Goal: Information Seeking & Learning: Learn about a topic

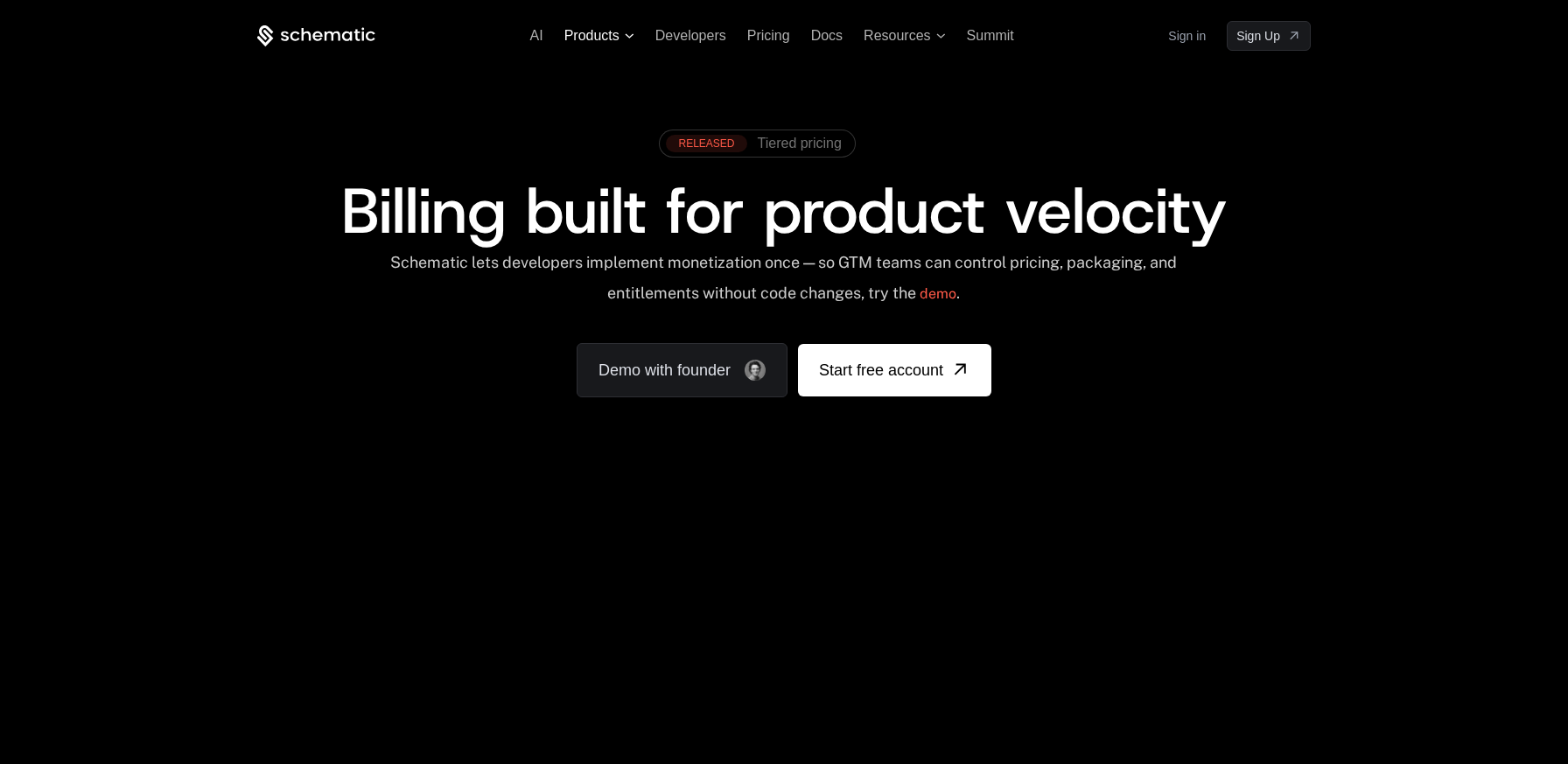
click at [590, 39] on span "Products" at bounding box center [592, 36] width 55 height 16
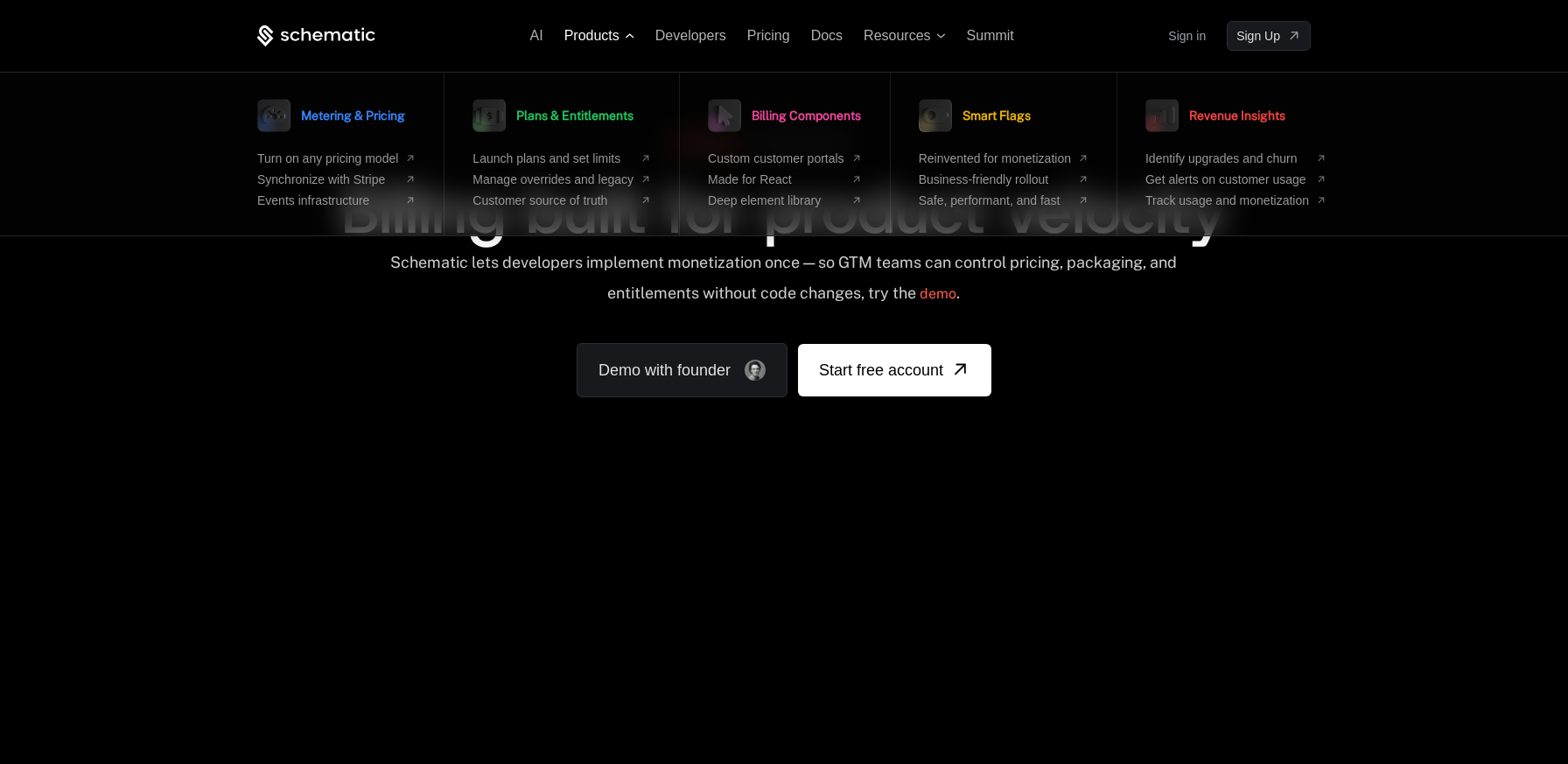
click at [576, 41] on span "Products" at bounding box center [592, 36] width 55 height 16
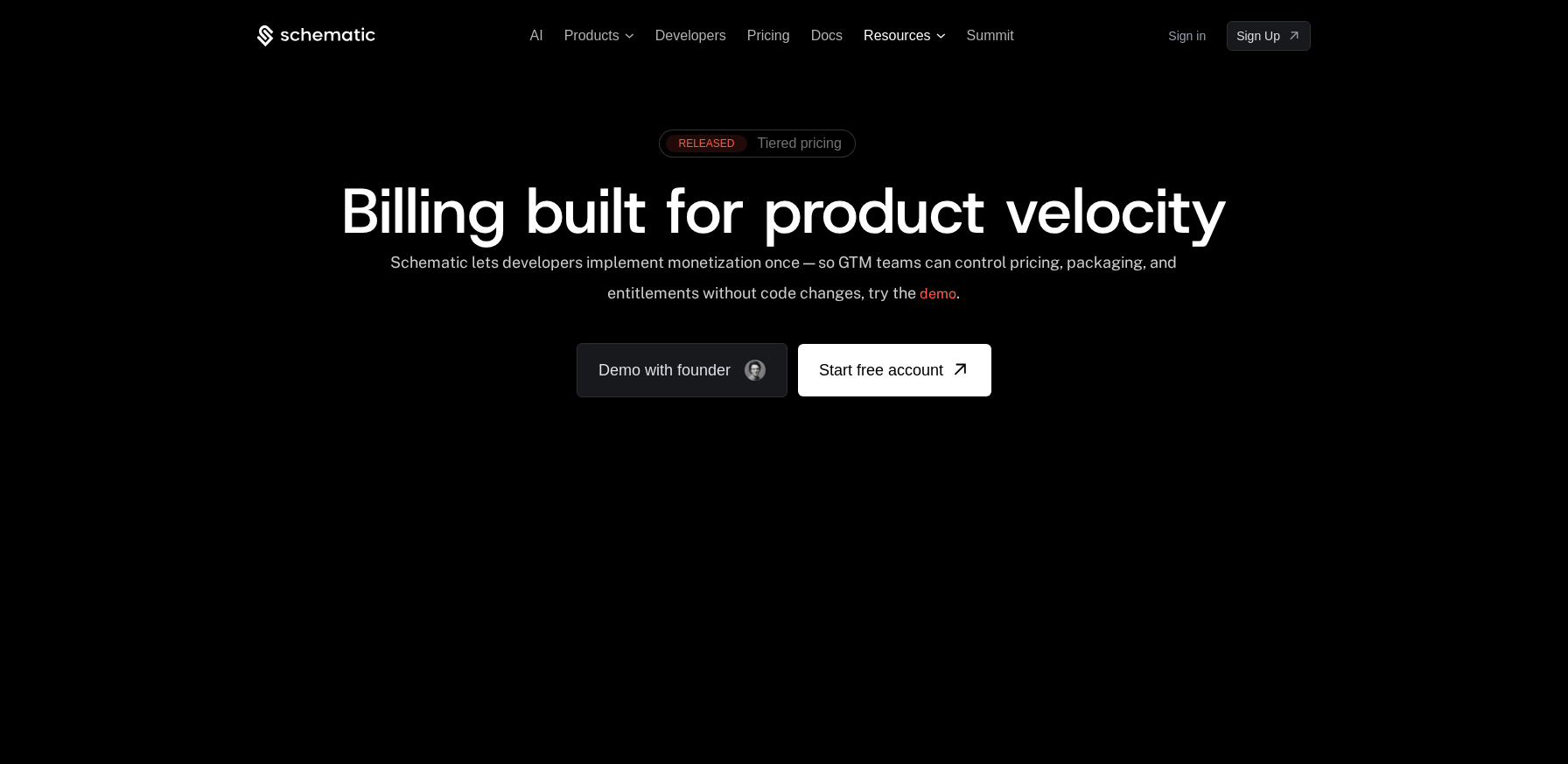
click at [940, 34] on icon at bounding box center [941, 36] width 10 height 5
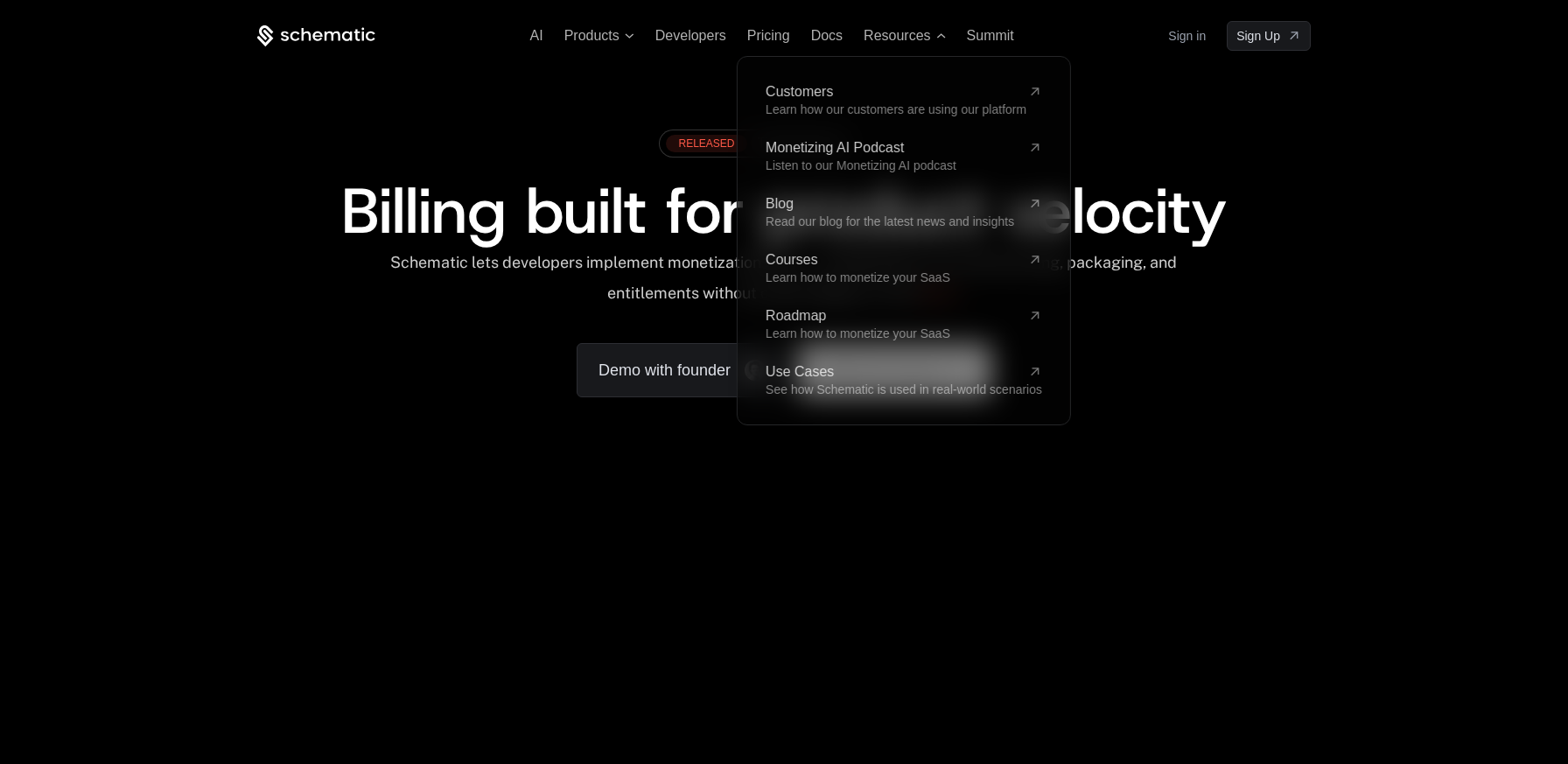
click at [1145, 349] on div "RELEASED Tiered pricing Billing built for product velocity Schematic lets devel…" at bounding box center [784, 259] width 1054 height 276
click at [940, 37] on icon at bounding box center [941, 36] width 10 height 5
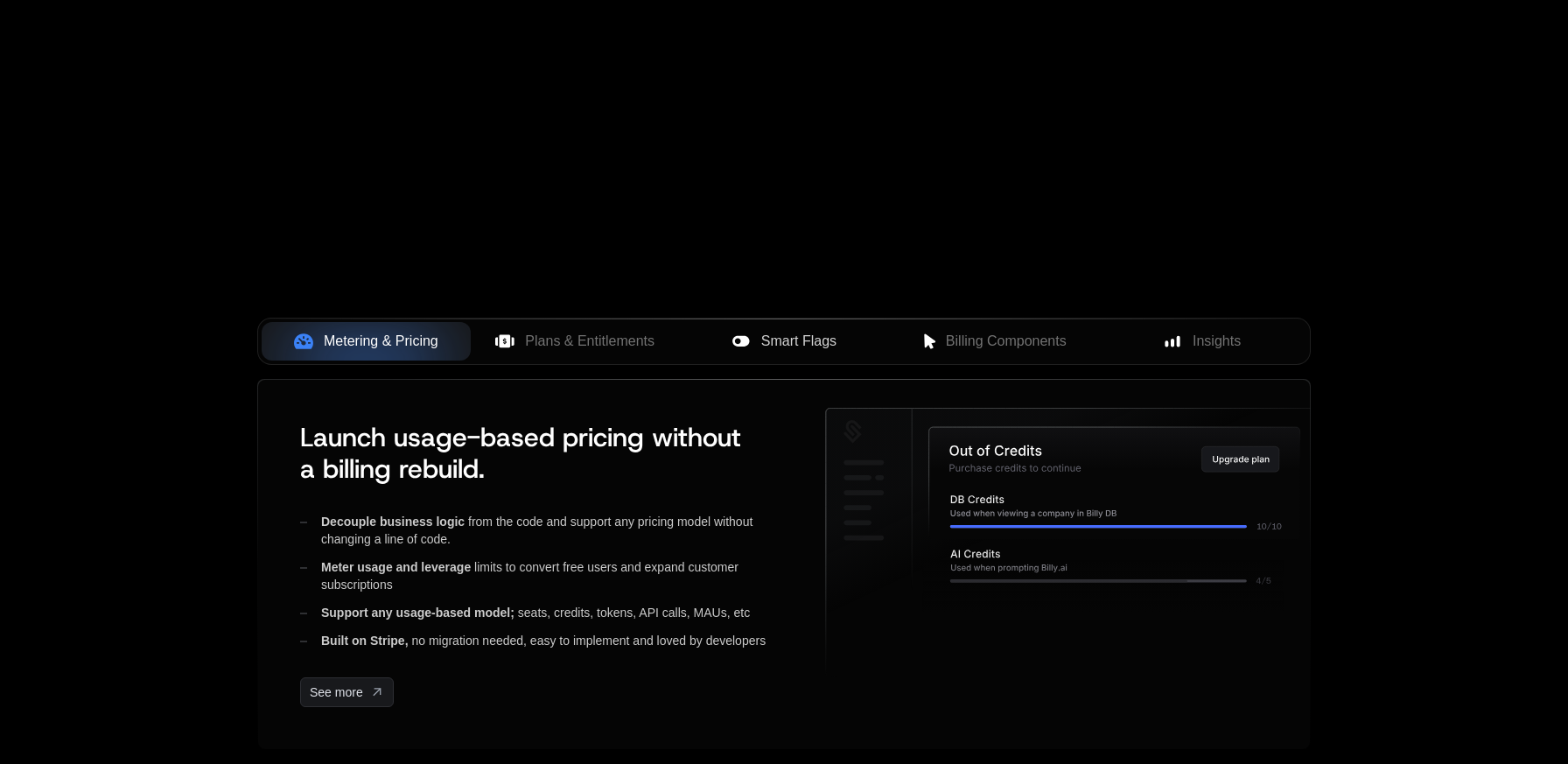
scroll to position [552, 0]
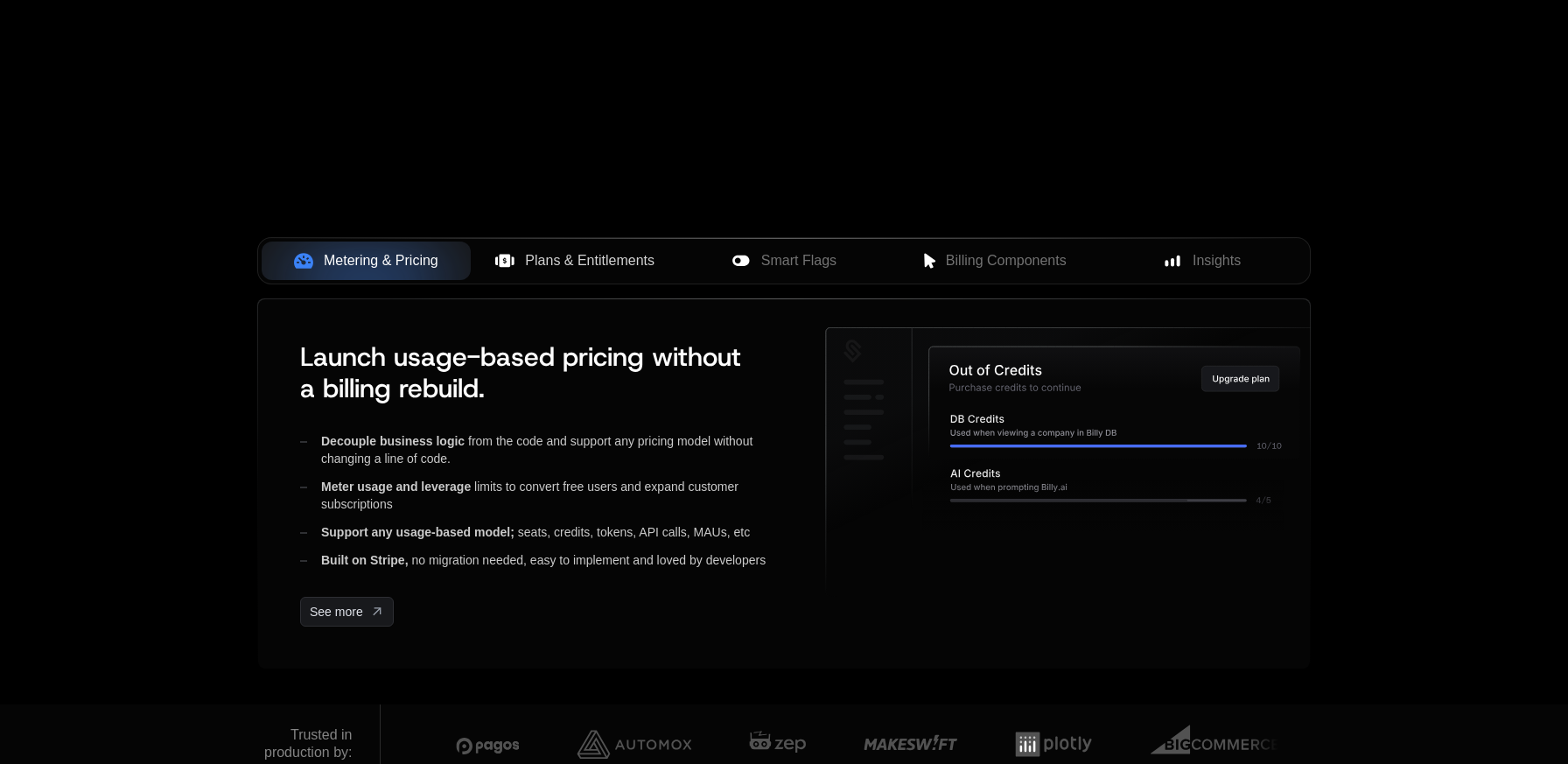
click at [608, 273] on button "Plans & Entitlements" at bounding box center [575, 260] width 209 height 38
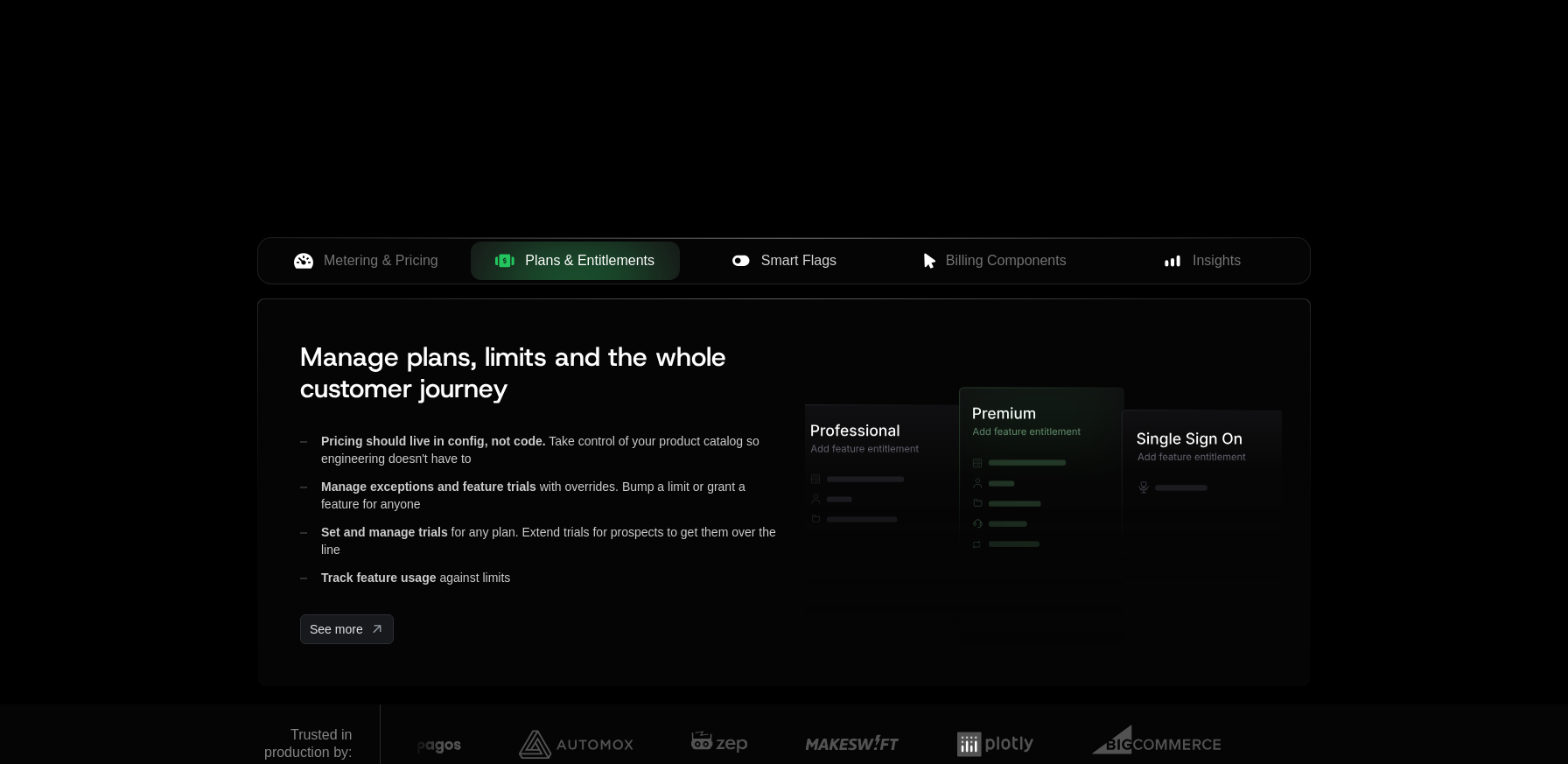
click at [801, 275] on button "Smart Flags" at bounding box center [784, 260] width 209 height 38
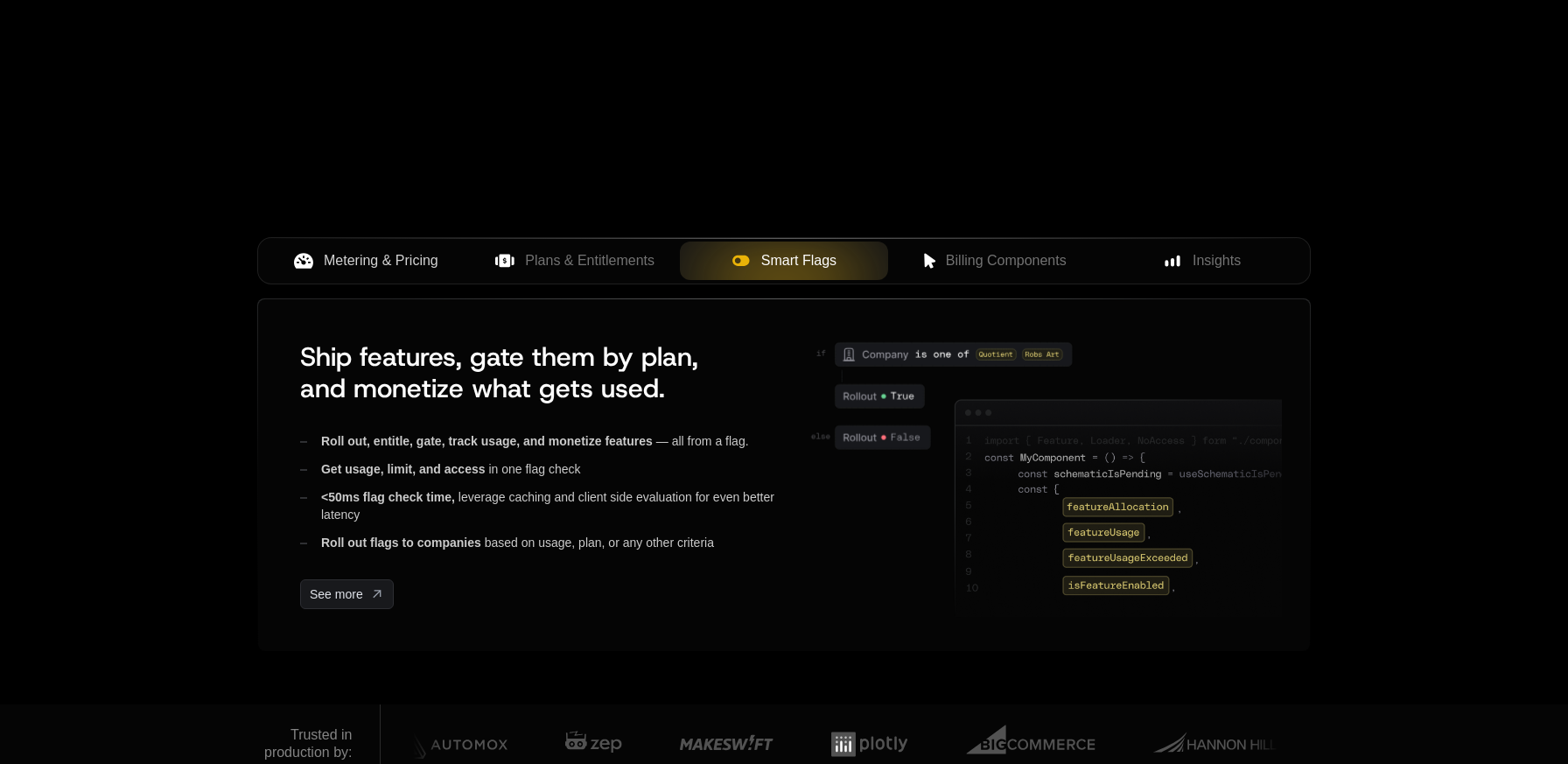
click at [334, 268] on span "Metering & Pricing" at bounding box center [380, 261] width 115 height 21
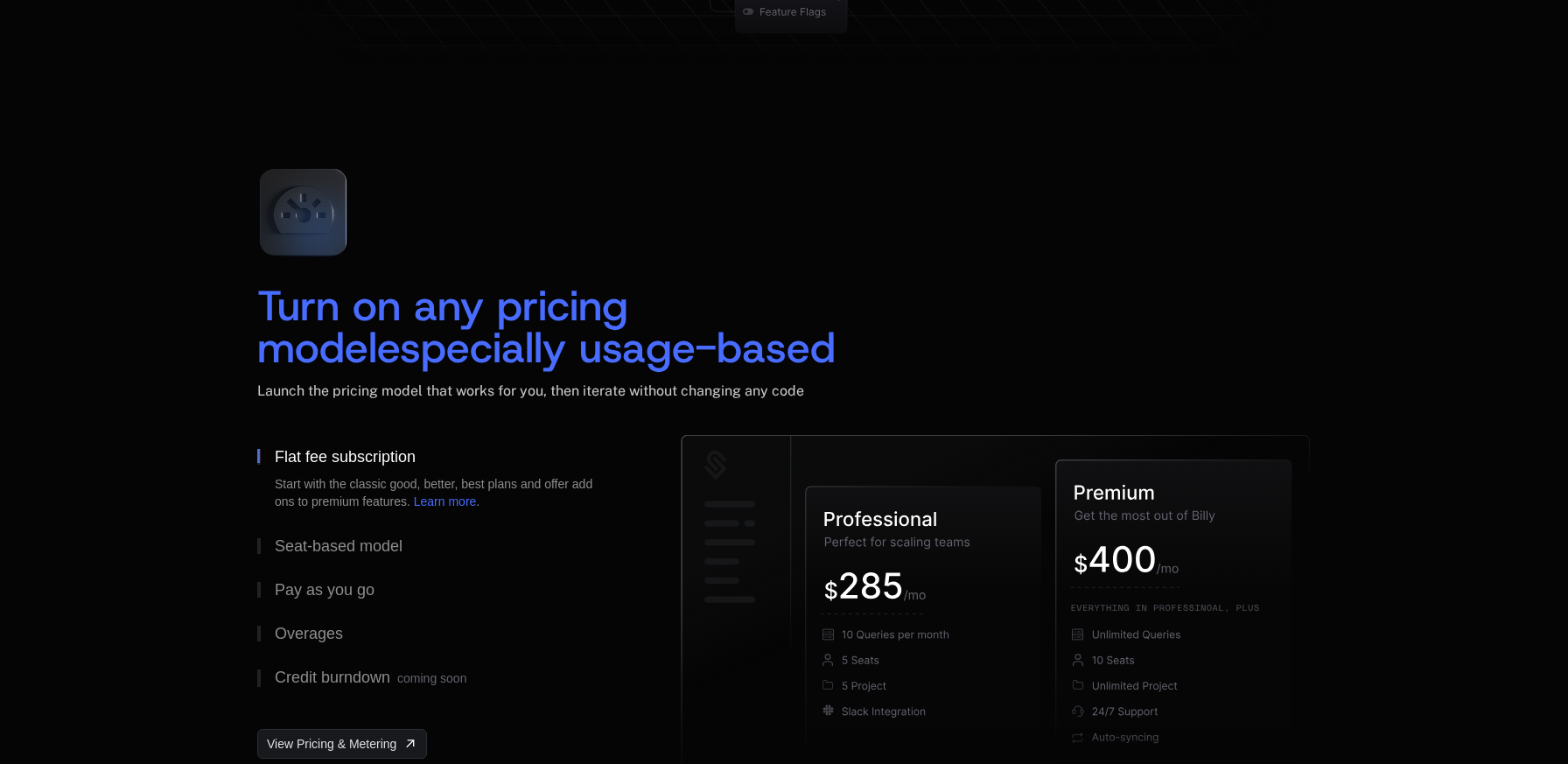
scroll to position [2417, 0]
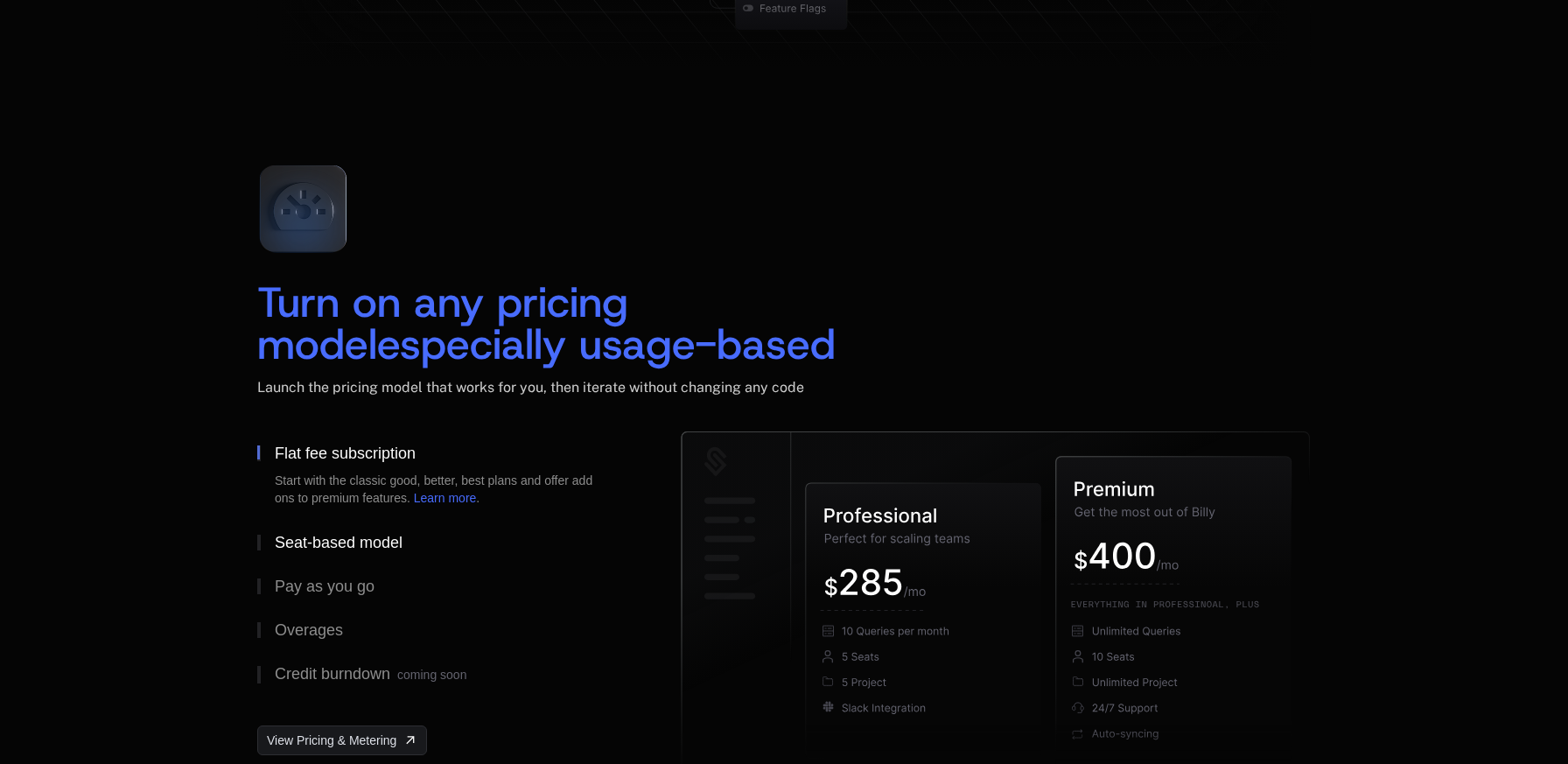
click at [333, 535] on div "Seat-based model" at bounding box center [338, 543] width 128 height 16
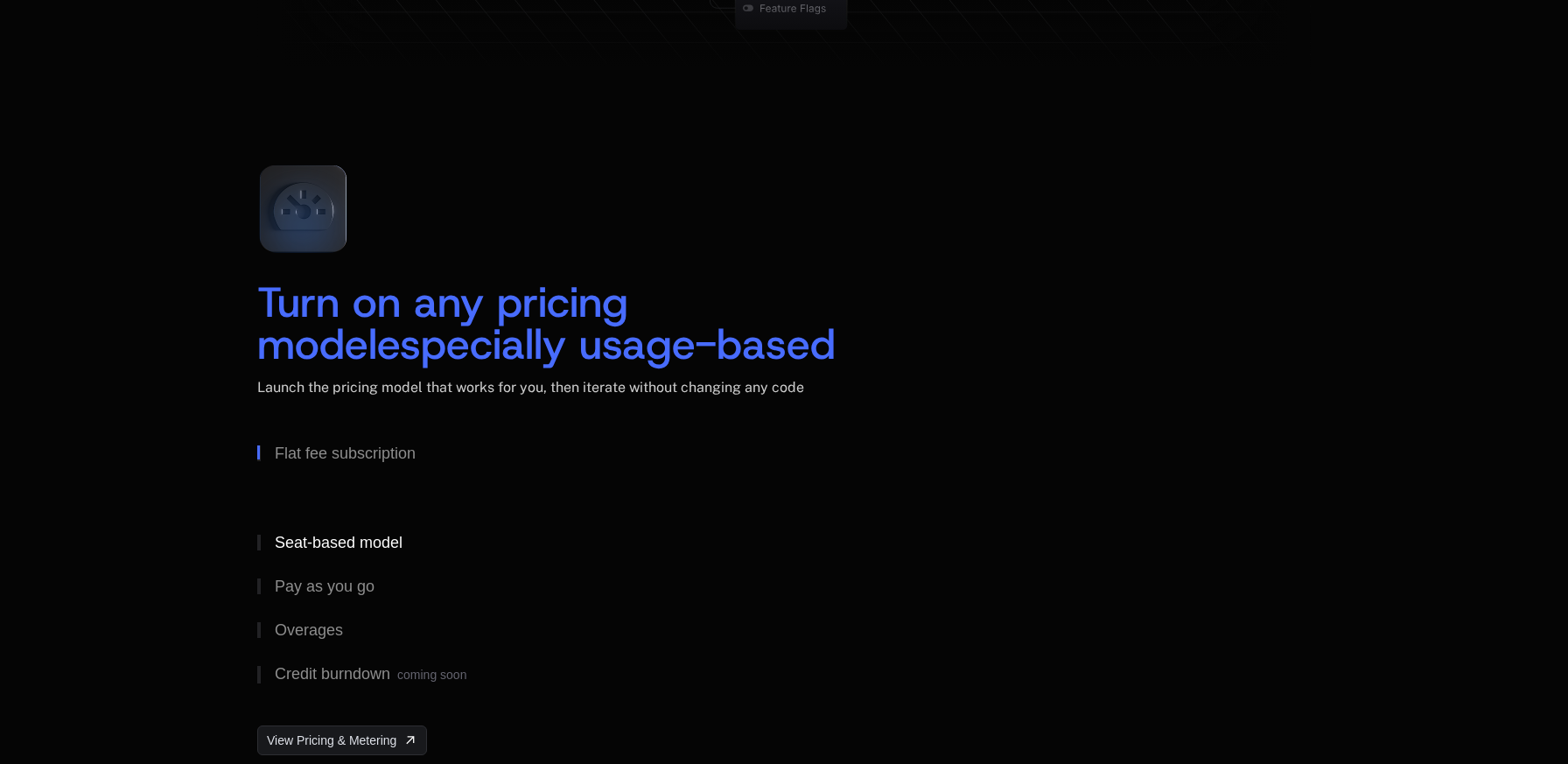
scroll to position [2675, 0]
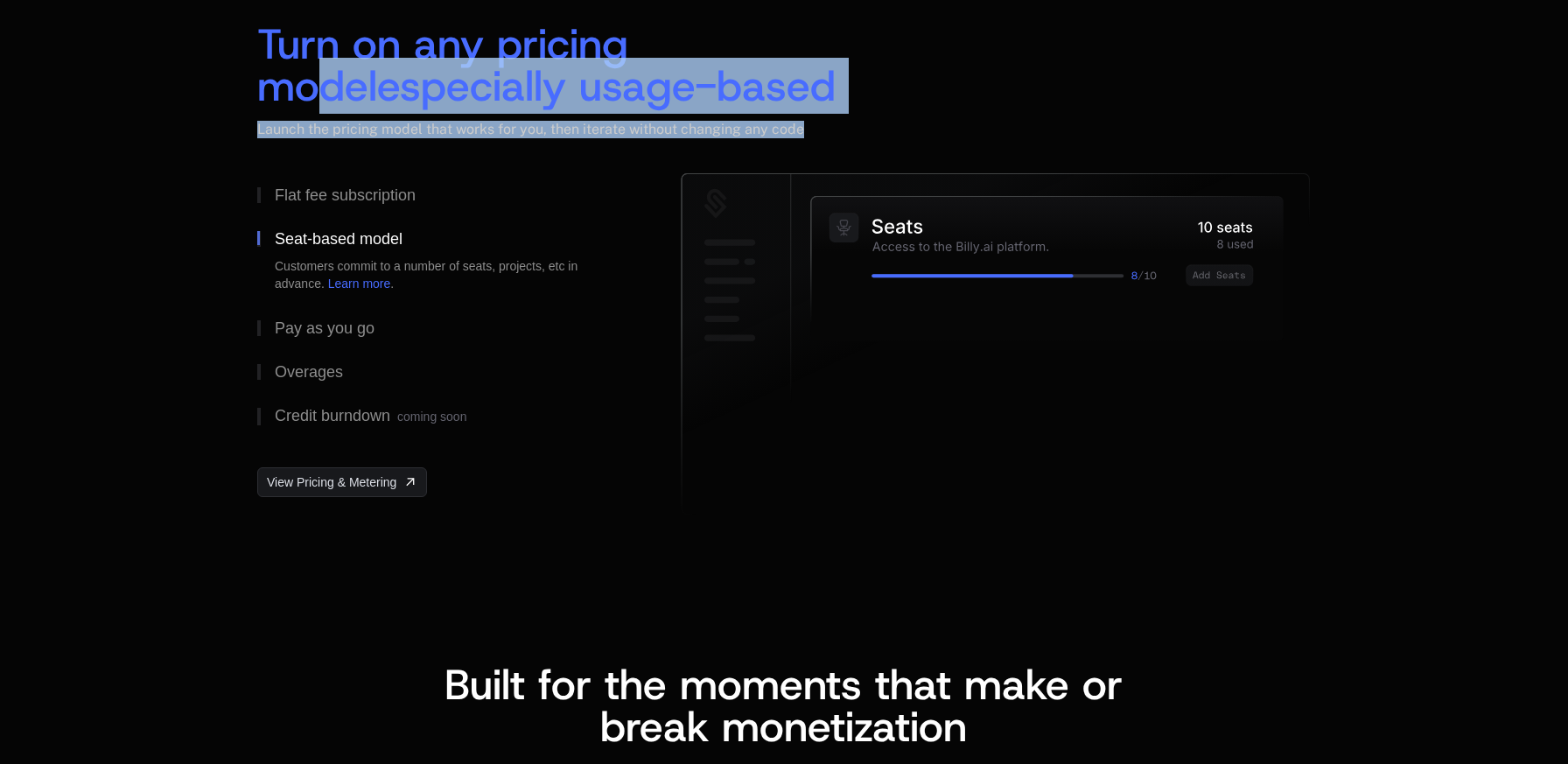
drag, startPoint x: 702, startPoint y: 21, endPoint x: 862, endPoint y: 154, distance: 208.1
click at [862, 154] on div "Turn on any pricing model especially usage-based Launch the pricing model that …" at bounding box center [784, 98] width 1054 height 150
click at [862, 154] on div "Launch the pricing model that works for you, then iterate without changing any …" at bounding box center [784, 147] width 1054 height 52
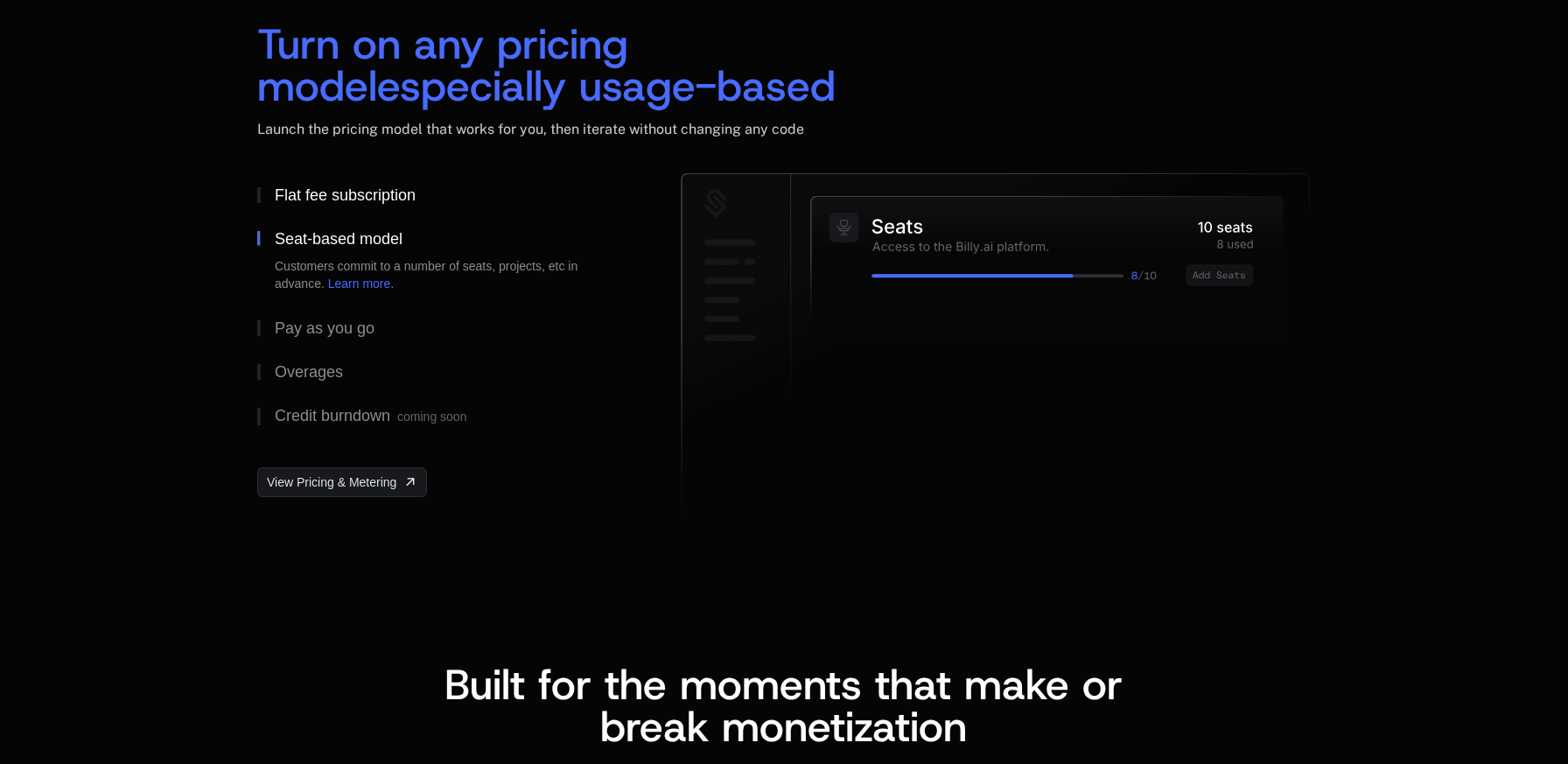
click at [358, 201] on div "Flat fee subscription" at bounding box center [345, 195] width 141 height 16
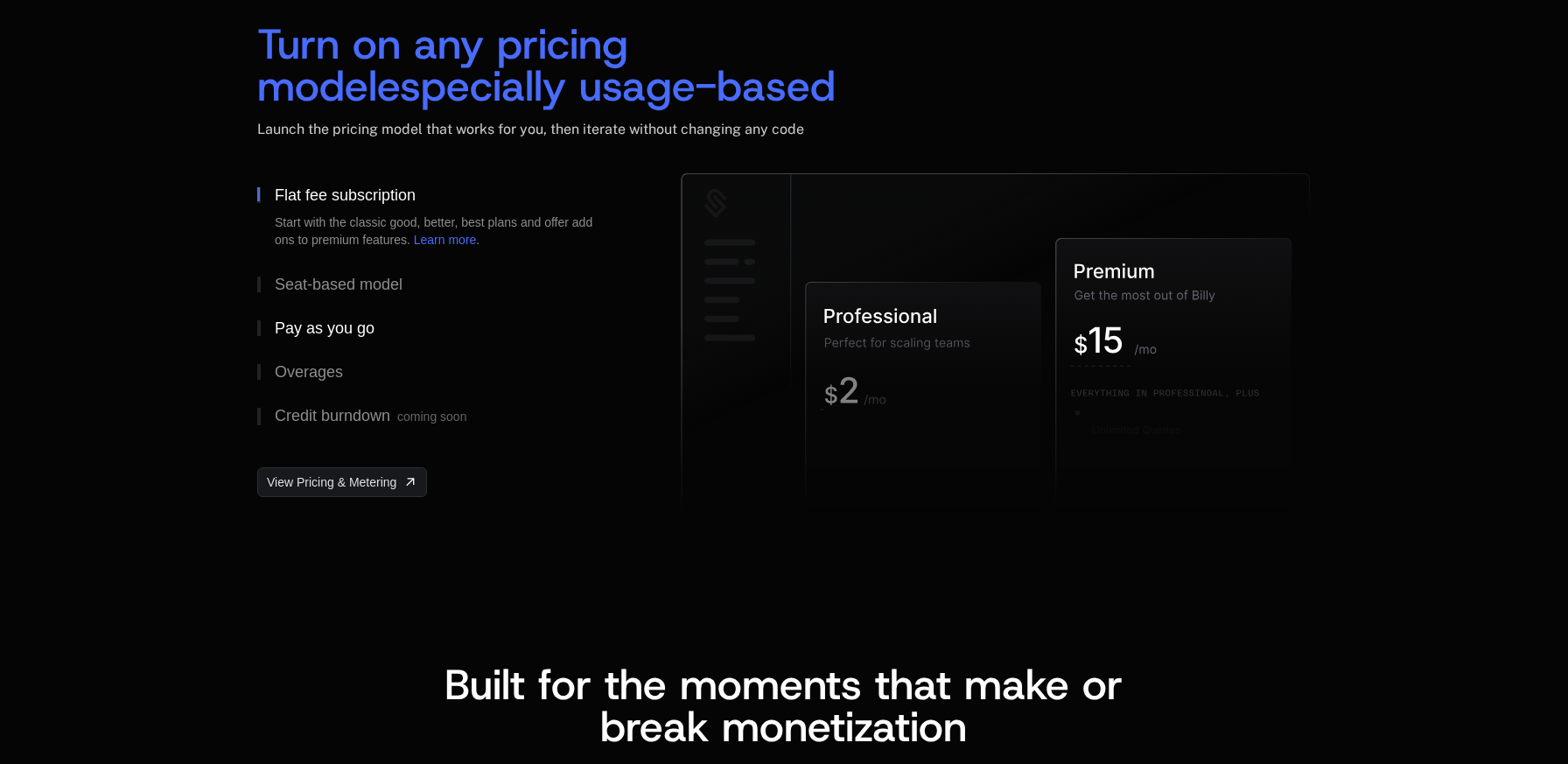
click at [316, 323] on div "Pay as you go" at bounding box center [324, 329] width 99 height 16
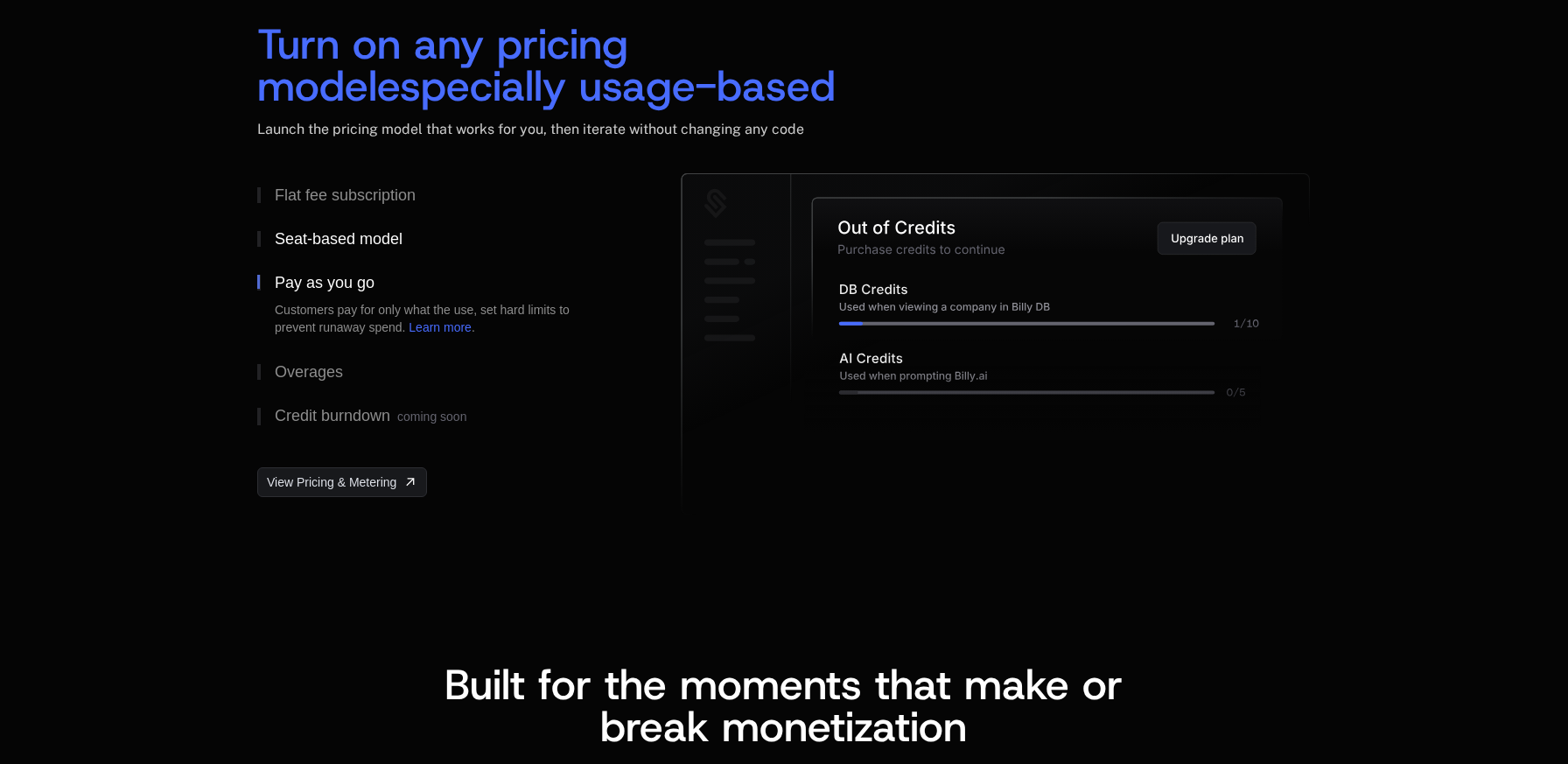
click at [312, 244] on div "Seat-based model" at bounding box center [338, 239] width 128 height 16
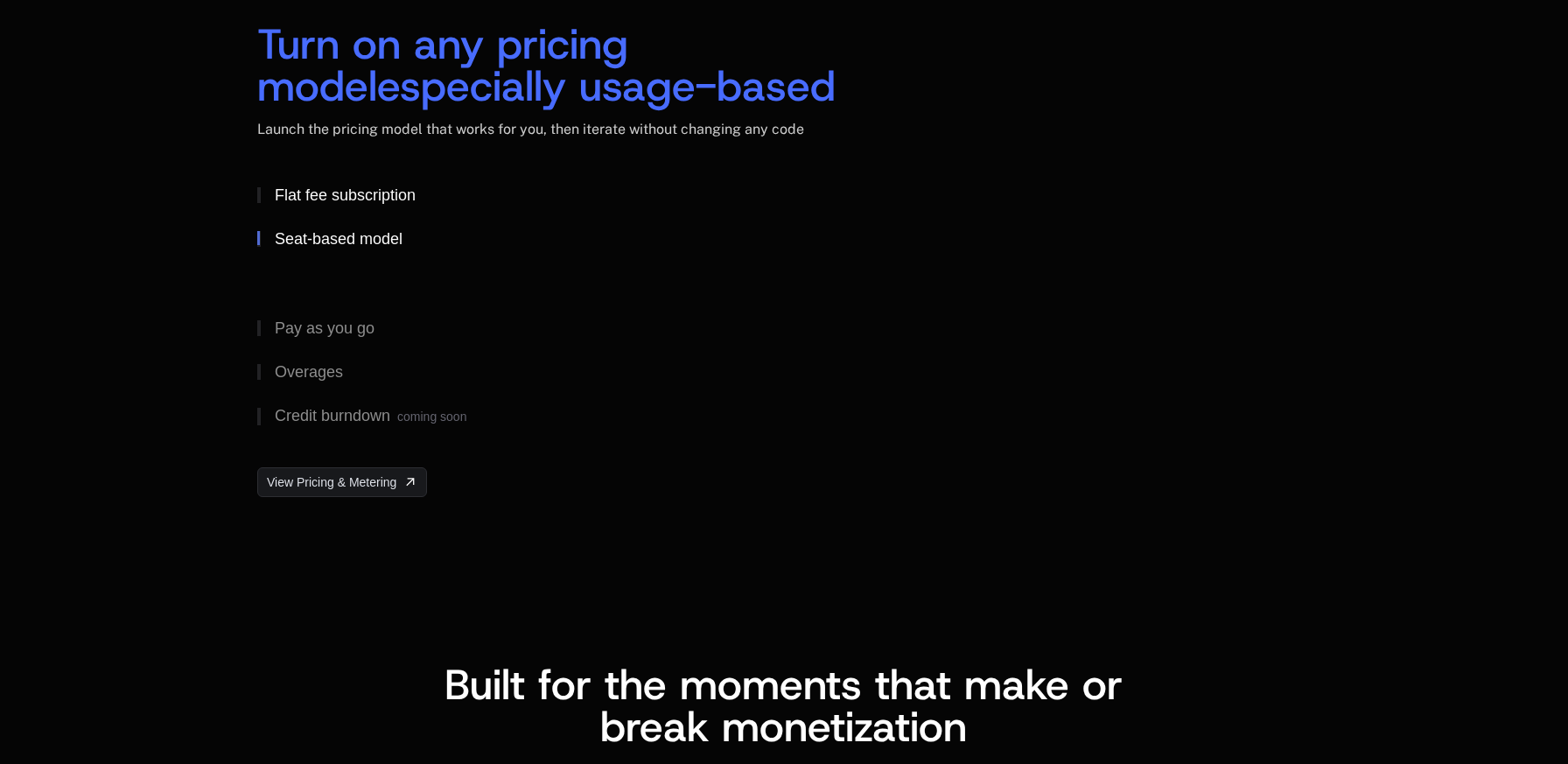
click at [308, 194] on div "Flat fee subscription" at bounding box center [345, 195] width 141 height 16
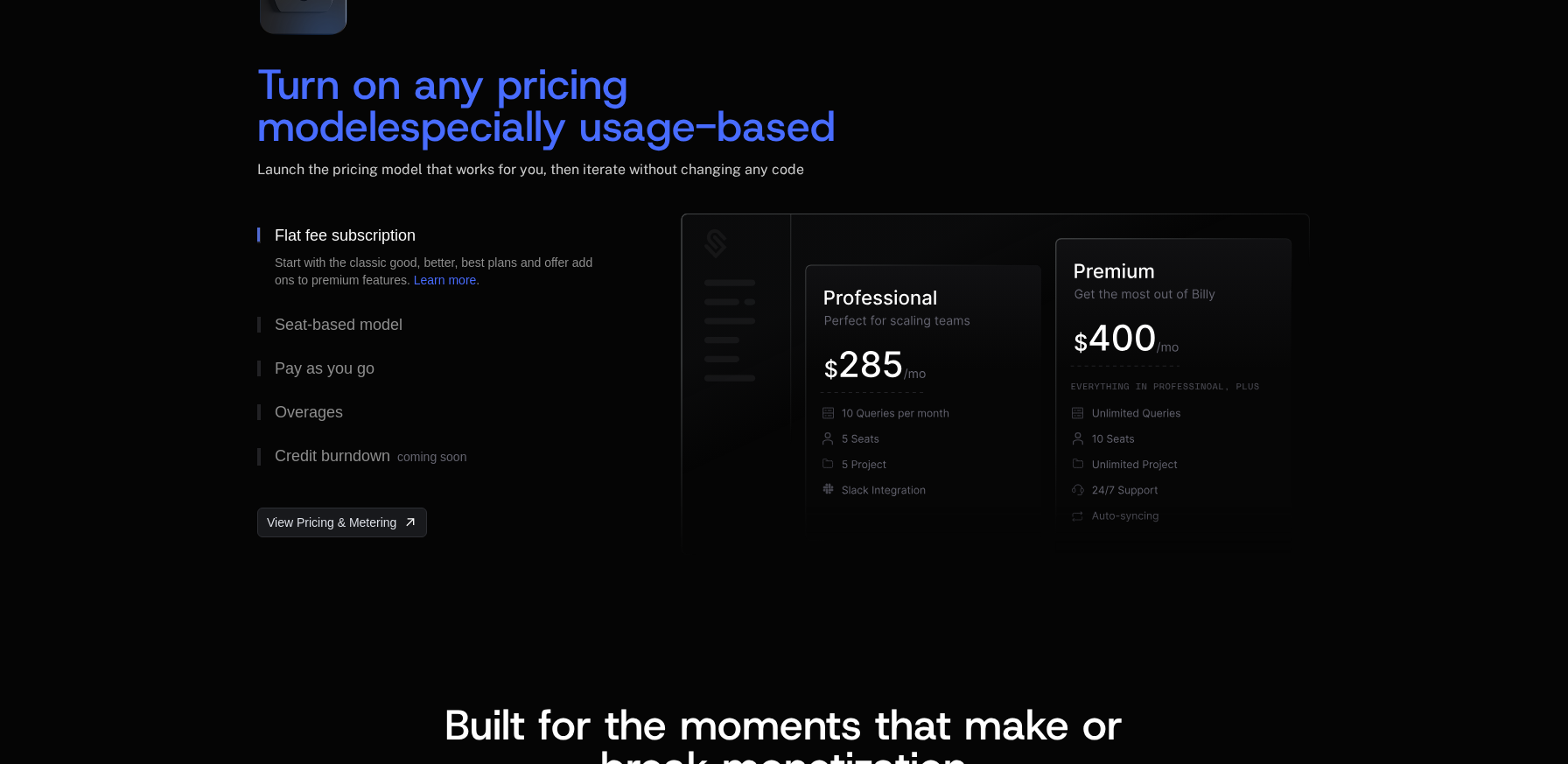
scroll to position [2501, 0]
